Goal: Manage account settings

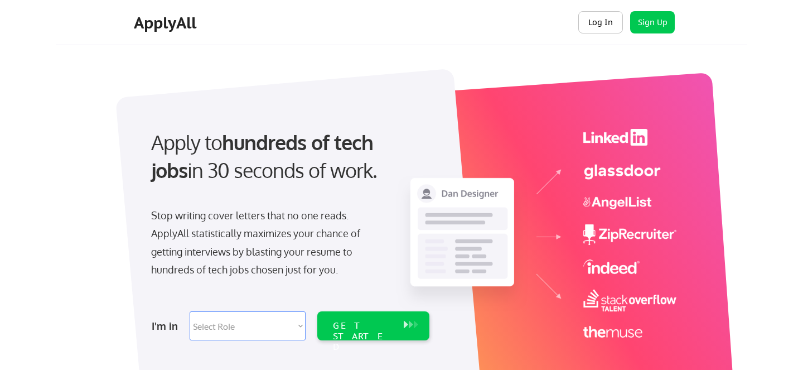
click at [594, 19] on button "Log In" at bounding box center [600, 22] width 45 height 22
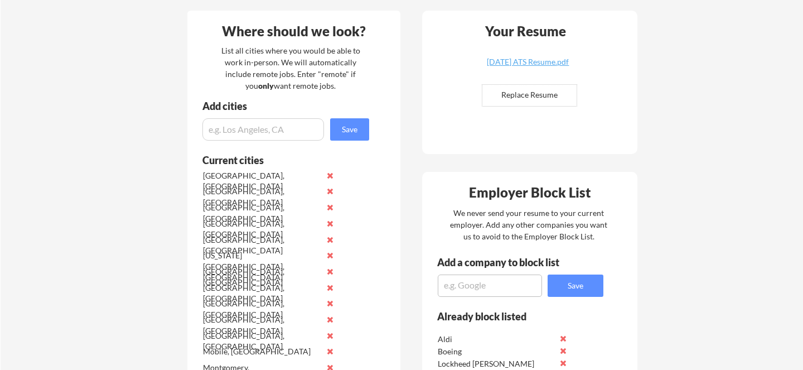
scroll to position [268, 0]
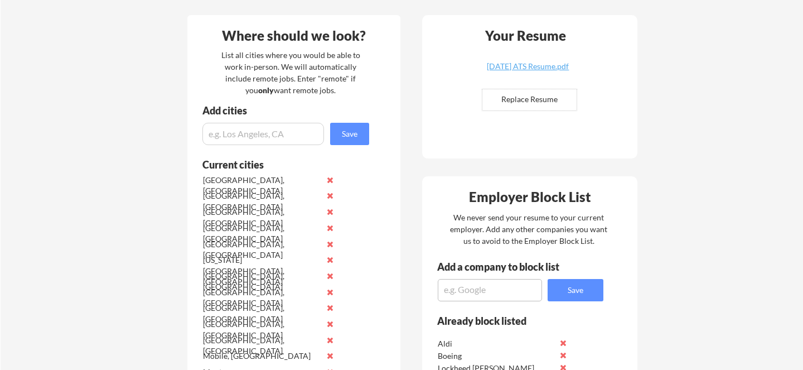
click at [236, 132] on input "input" at bounding box center [263, 134] width 122 height 22
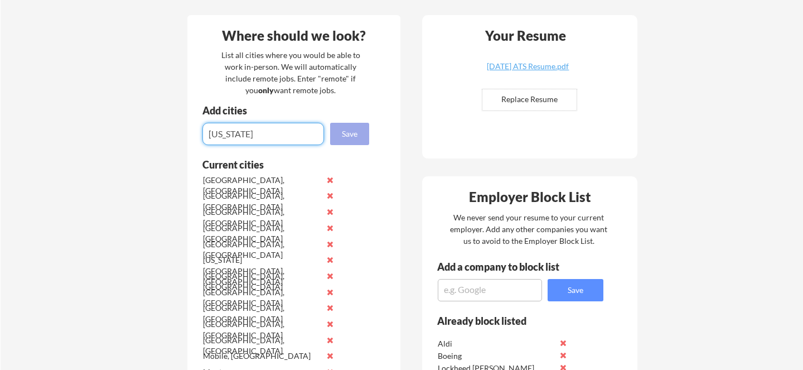
type input "Alabama"
click at [359, 133] on button "Save" at bounding box center [349, 134] width 39 height 22
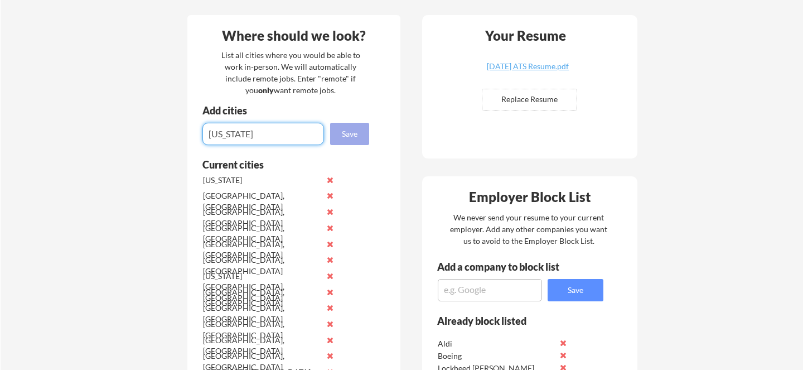
type input "Mississippi"
click at [351, 135] on button "Save" at bounding box center [349, 134] width 39 height 22
type input "Georgia"
click at [343, 135] on button "Save" at bounding box center [349, 134] width 39 height 22
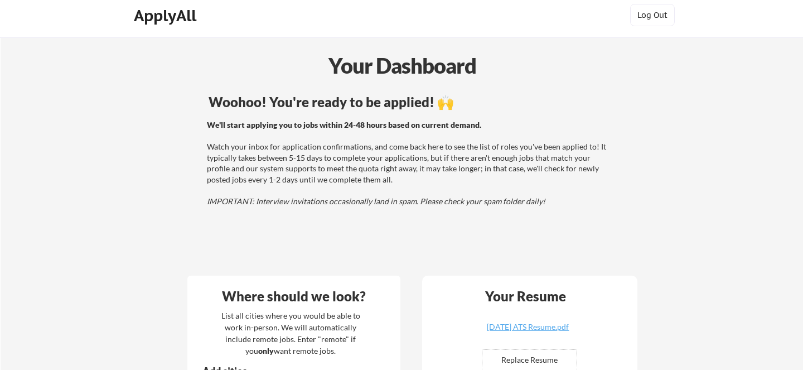
scroll to position [0, 0]
